Goal: Information Seeking & Learning: Learn about a topic

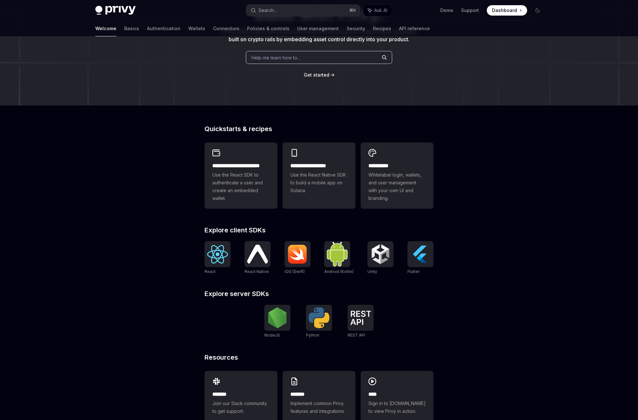
scroll to position [93, 0]
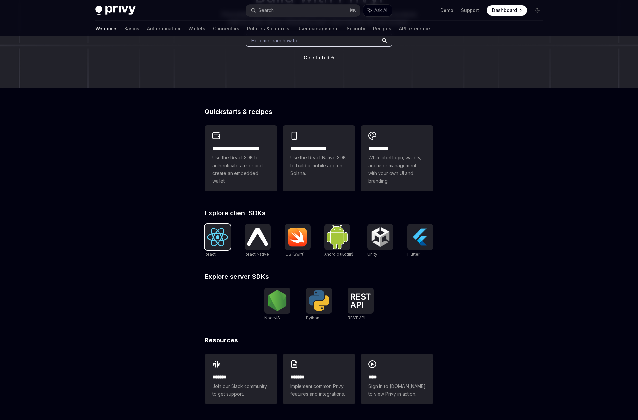
click at [217, 238] on img at bounding box center [217, 237] width 21 height 19
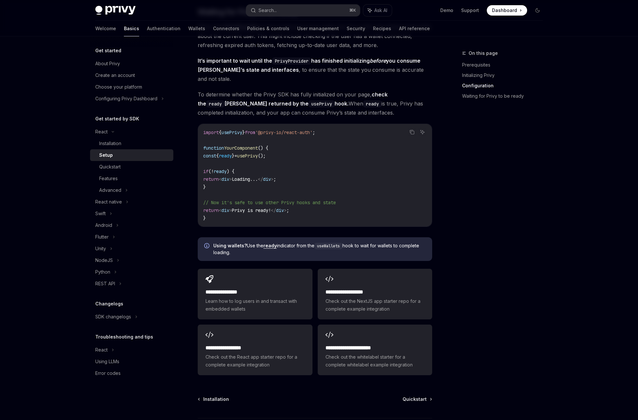
scroll to position [695, 0]
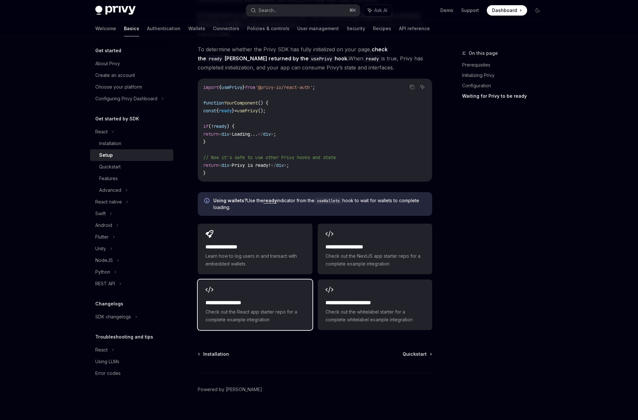
click at [270, 308] on span "Check out the React app starter repo for a complete example integration" at bounding box center [254, 316] width 99 height 16
click at [121, 188] on div "Advanced" at bounding box center [131, 191] width 83 height 12
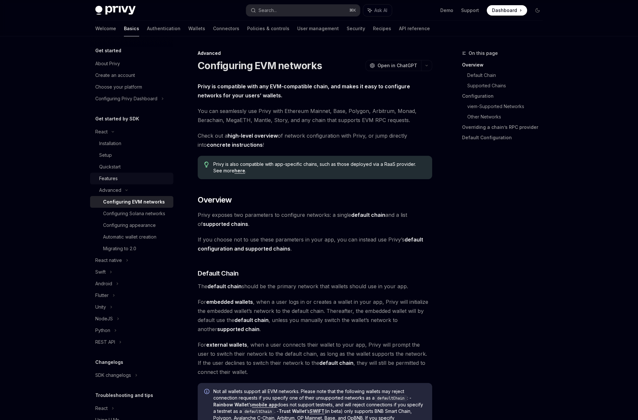
click at [120, 178] on div "Features" at bounding box center [134, 179] width 70 height 8
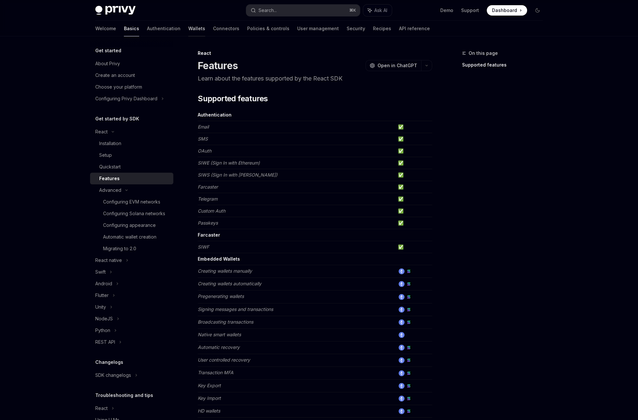
click at [188, 29] on link "Wallets" at bounding box center [196, 29] width 17 height 16
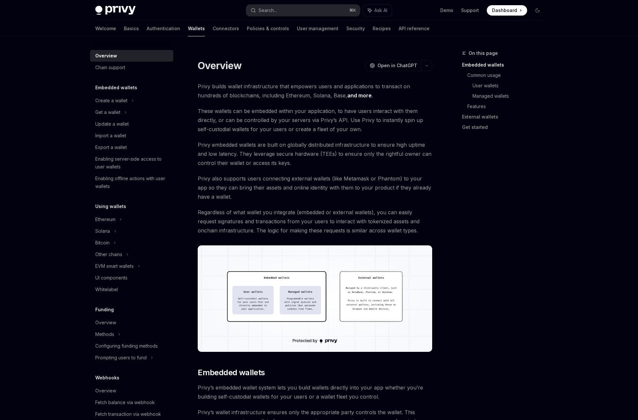
type textarea "*"
